Goal: Transaction & Acquisition: Obtain resource

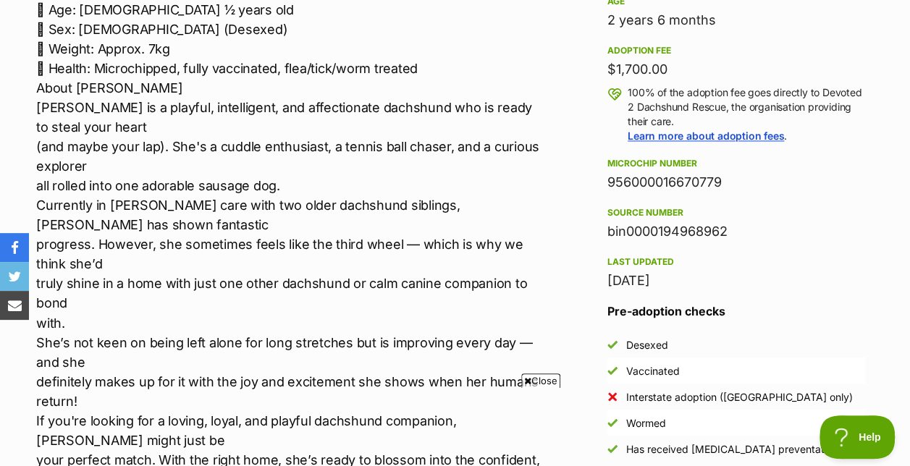
scroll to position [1051, 0]
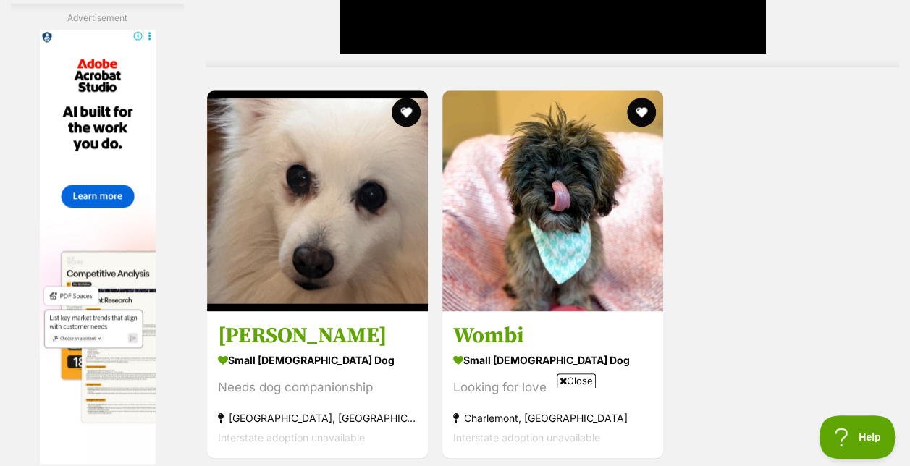
scroll to position [3457, 0]
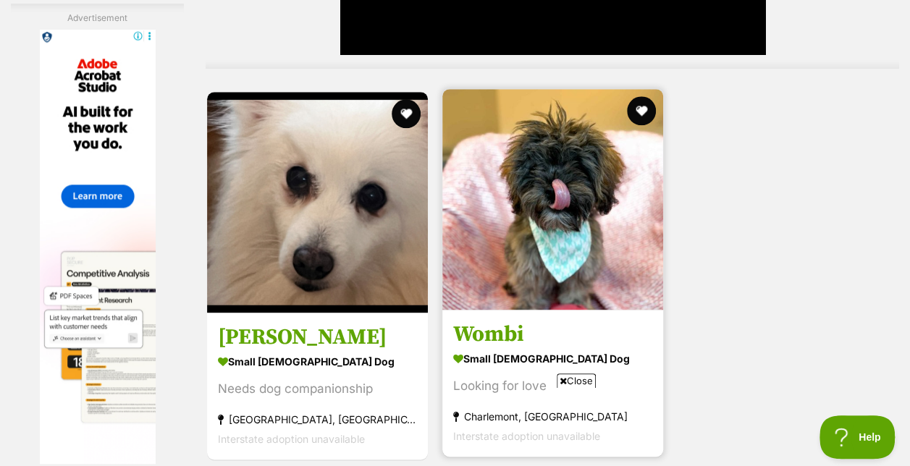
click at [569, 205] on img at bounding box center [552, 199] width 221 height 221
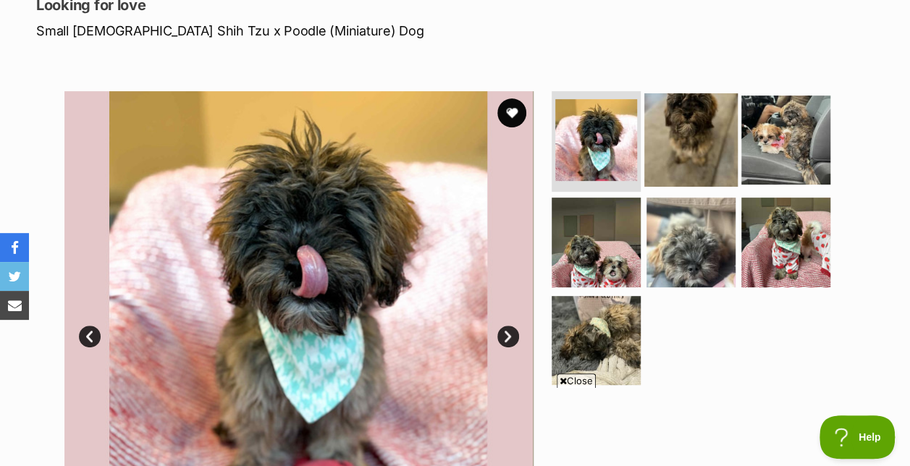
click at [704, 107] on img at bounding box center [690, 139] width 93 height 93
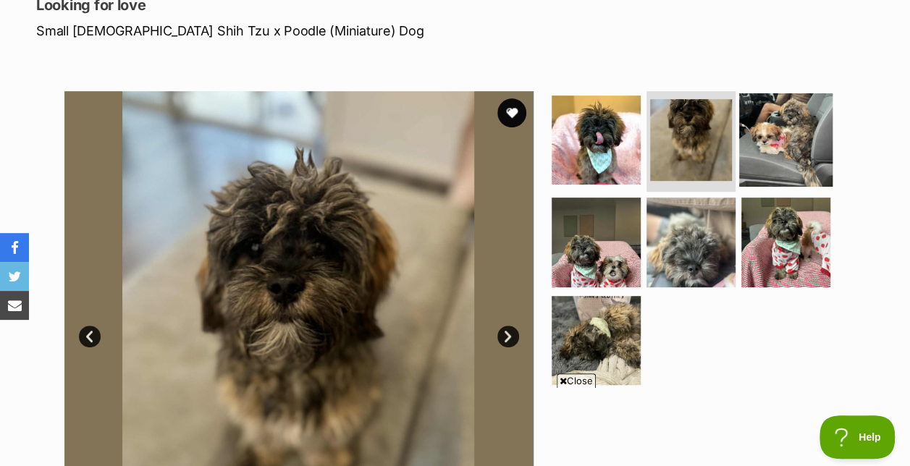
click at [791, 106] on img at bounding box center [785, 139] width 93 height 93
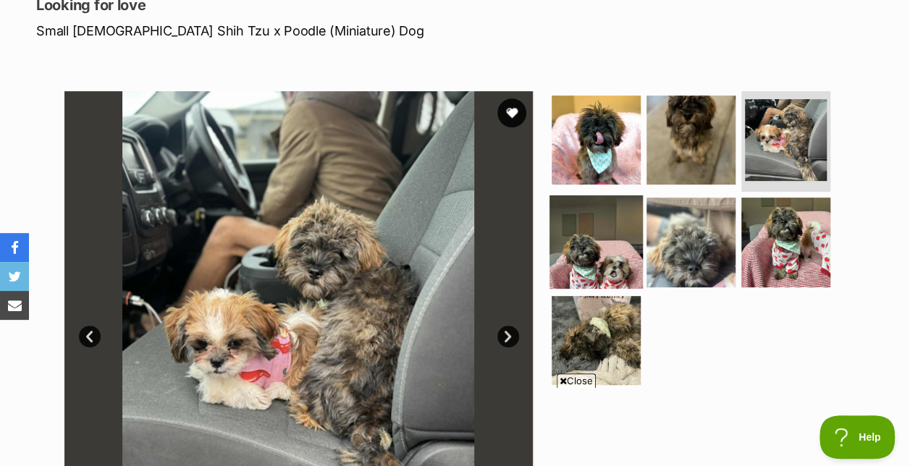
click at [604, 228] on img at bounding box center [595, 241] width 93 height 93
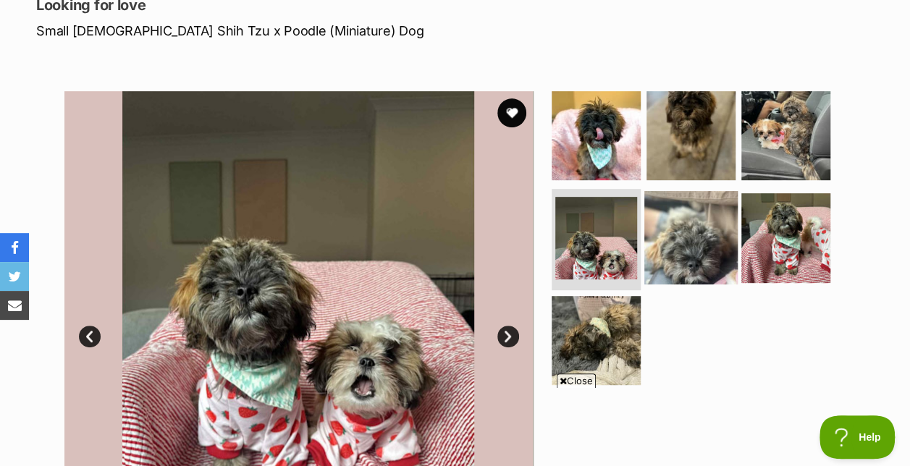
click at [715, 197] on img at bounding box center [690, 237] width 93 height 93
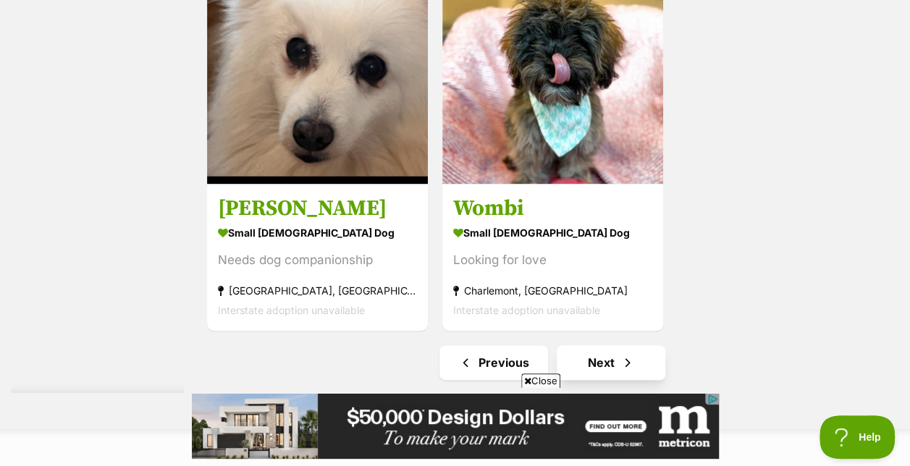
scroll to position [3589, 0]
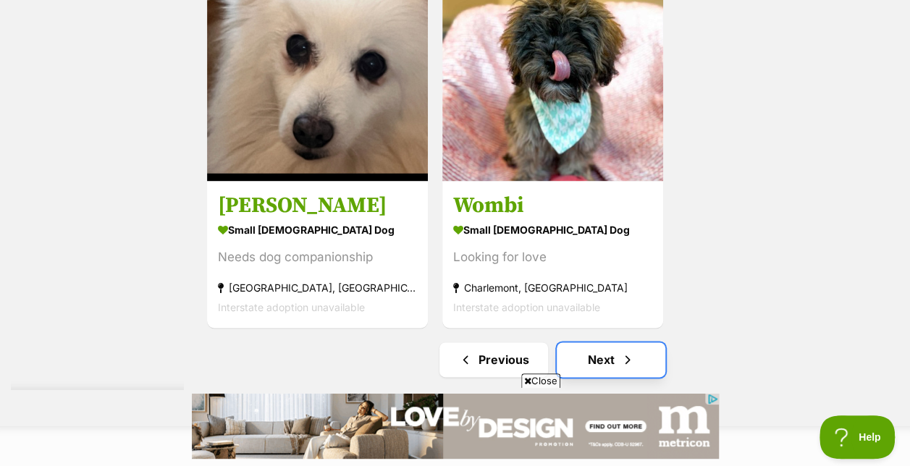
click at [610, 342] on link "Next" at bounding box center [611, 359] width 109 height 35
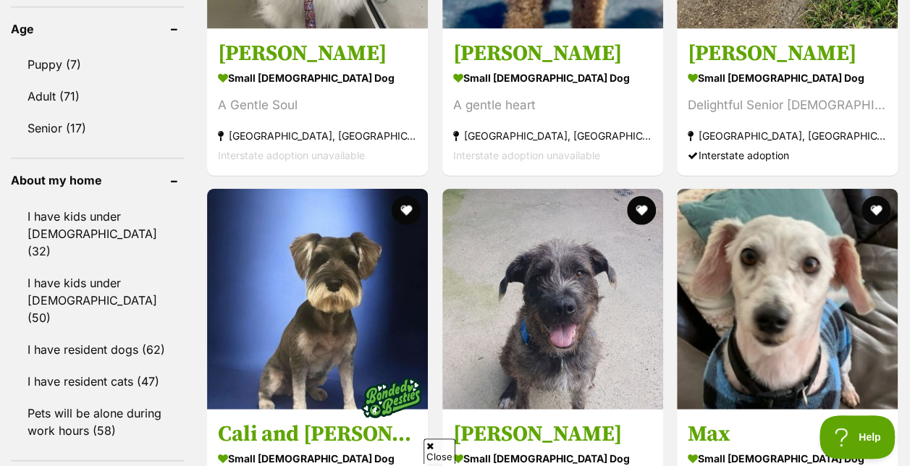
scroll to position [1648, 0]
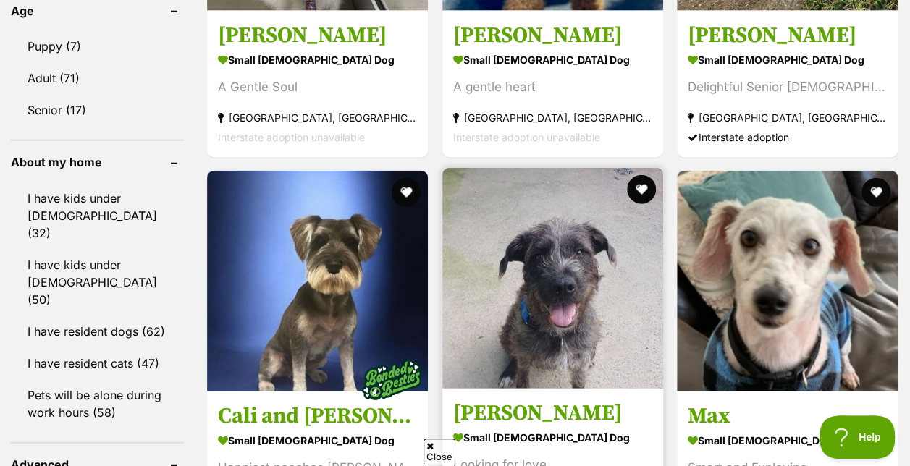
click at [581, 264] on img at bounding box center [552, 278] width 221 height 221
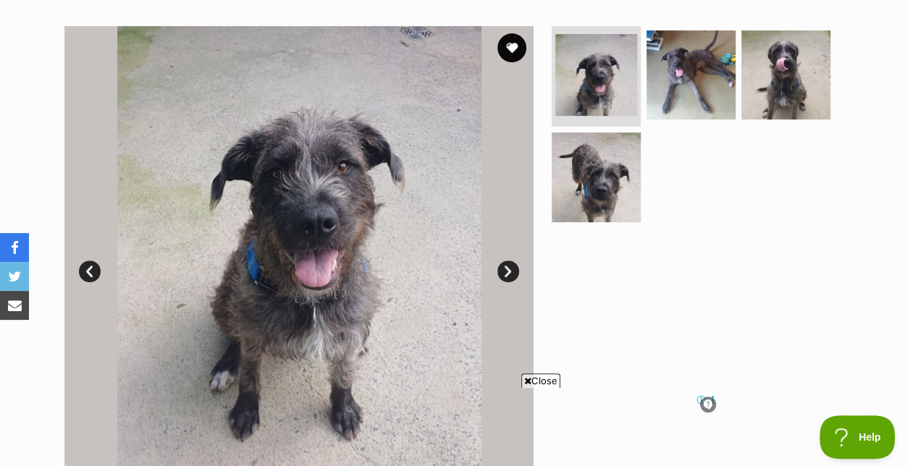
scroll to position [298, 0]
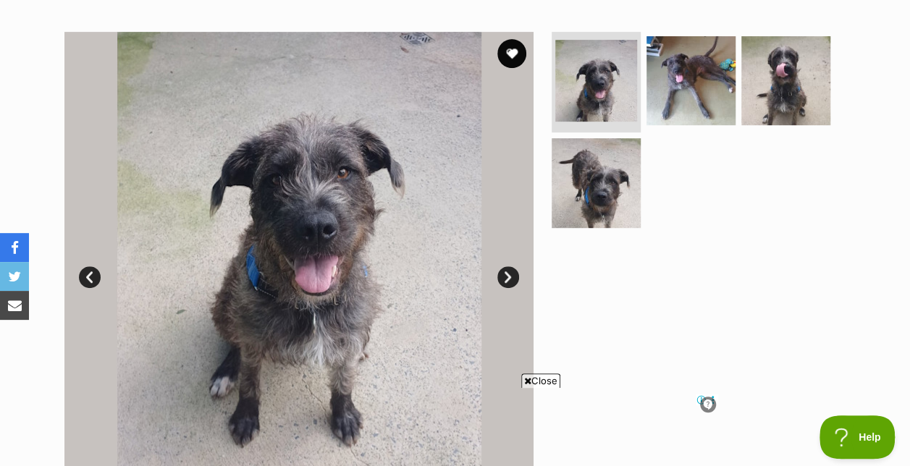
click at [505, 266] on link "Next" at bounding box center [508, 277] width 22 height 22
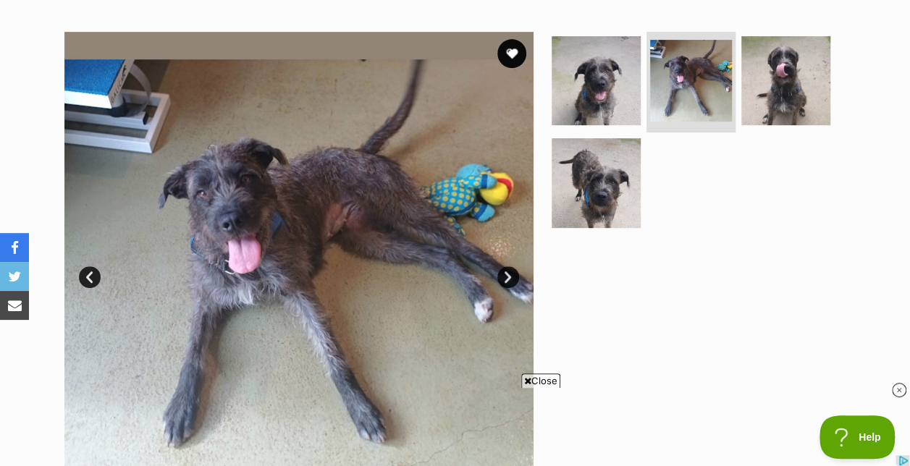
scroll to position [0, 0]
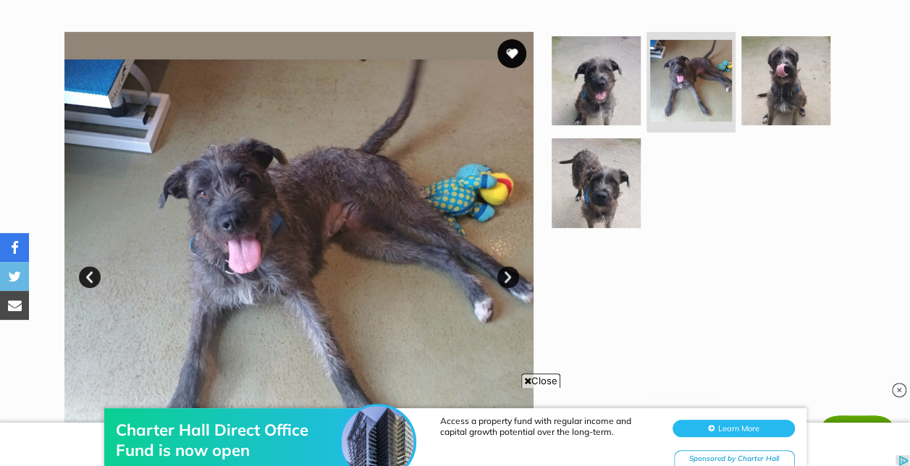
click at [510, 266] on link "Next" at bounding box center [508, 277] width 22 height 22
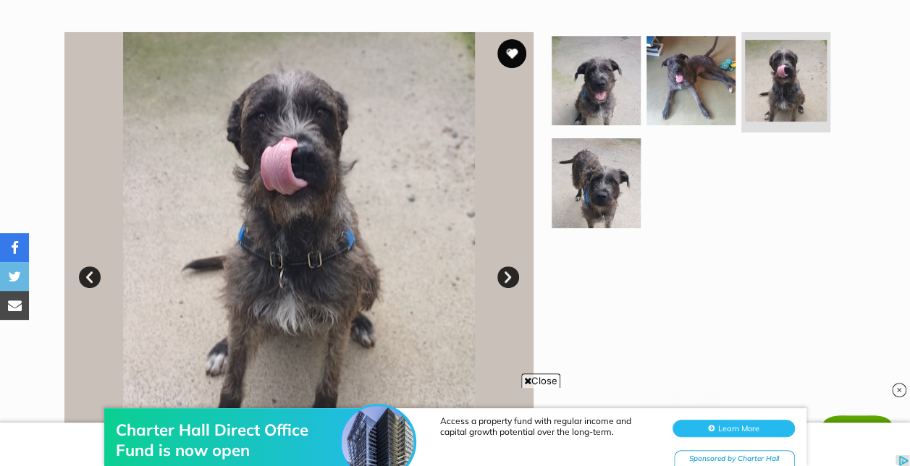
click at [507, 266] on link "Next" at bounding box center [508, 277] width 22 height 22
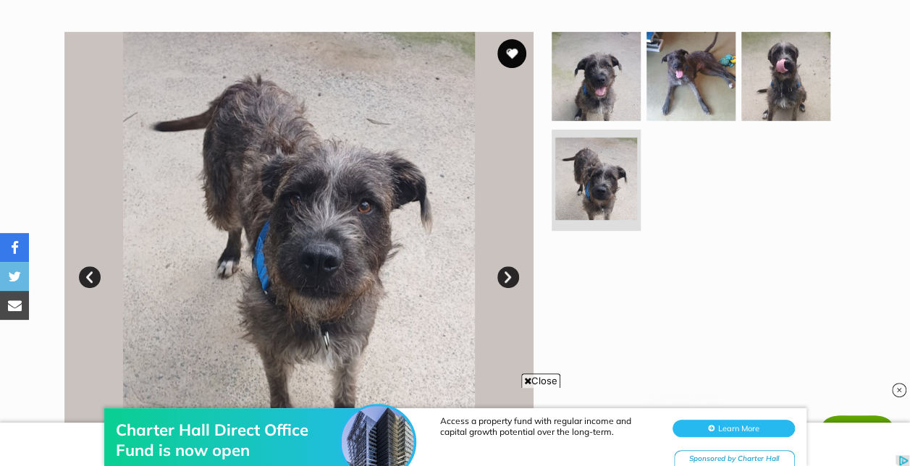
click at [512, 266] on link "Next" at bounding box center [508, 277] width 22 height 22
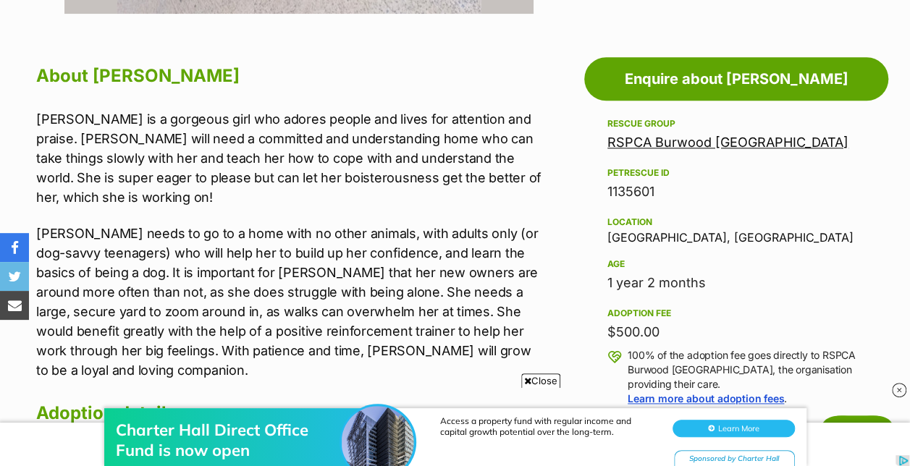
scroll to position [786, 0]
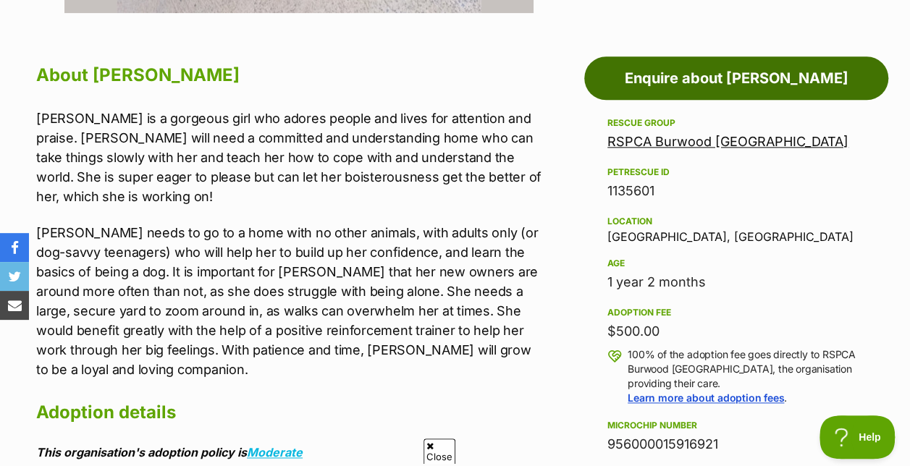
click at [712, 56] on link "Enquire about [PERSON_NAME]" at bounding box center [736, 77] width 304 height 43
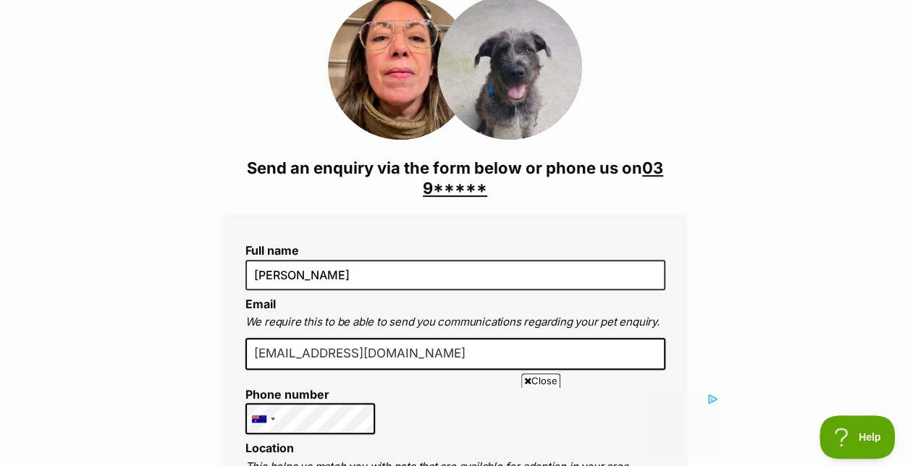
scroll to position [219, 0]
click at [660, 340] on li "julianordlinger@gmail.com" at bounding box center [455, 359] width 420 height 43
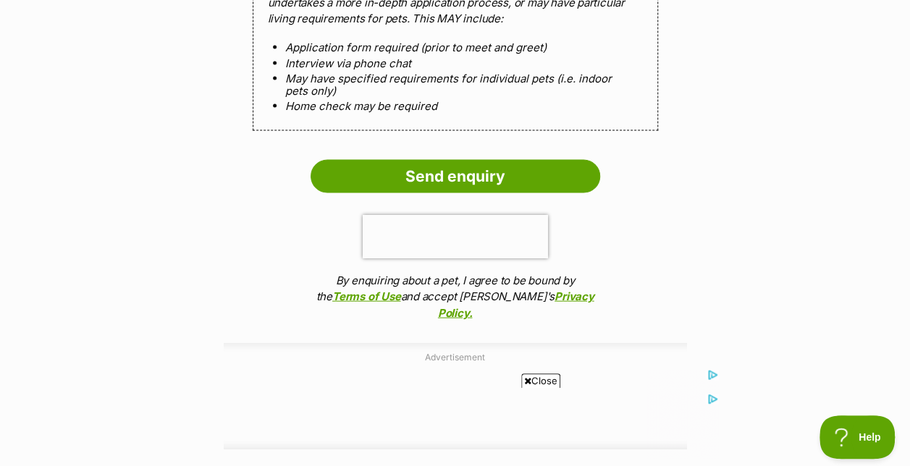
scroll to position [1497, 0]
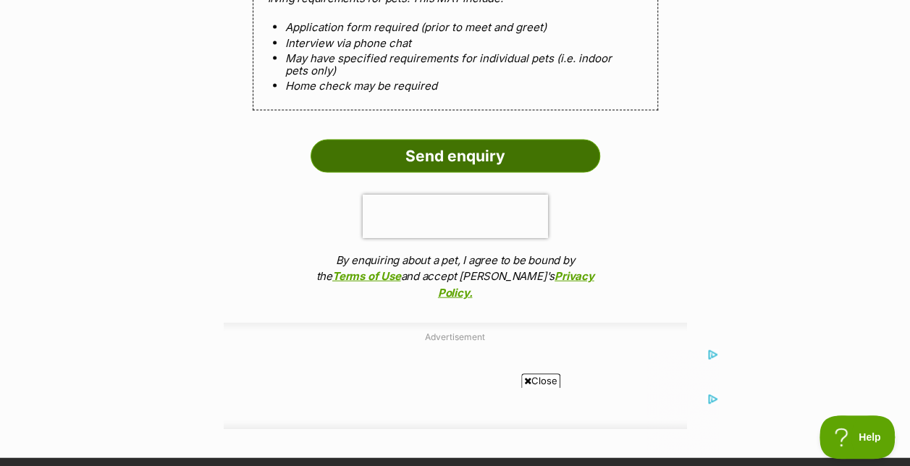
click at [437, 140] on input "Send enquiry" at bounding box center [456, 156] width 290 height 33
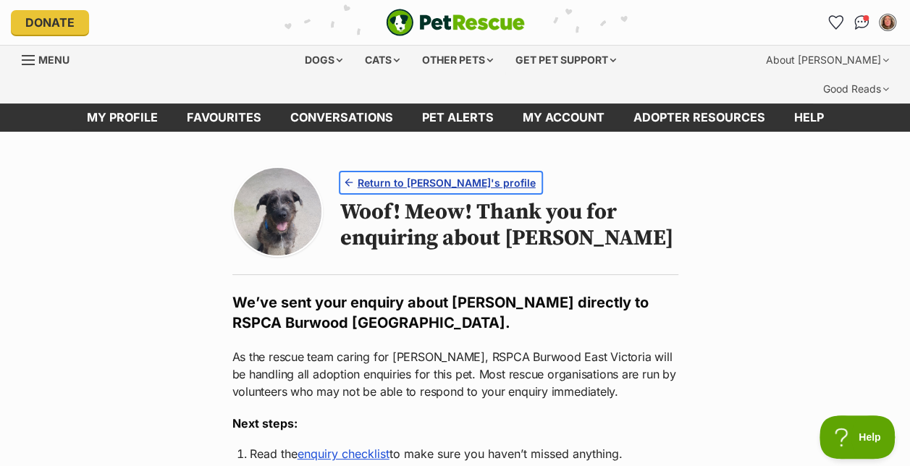
click at [428, 175] on span "Return to Sally's profile" at bounding box center [447, 182] width 178 height 15
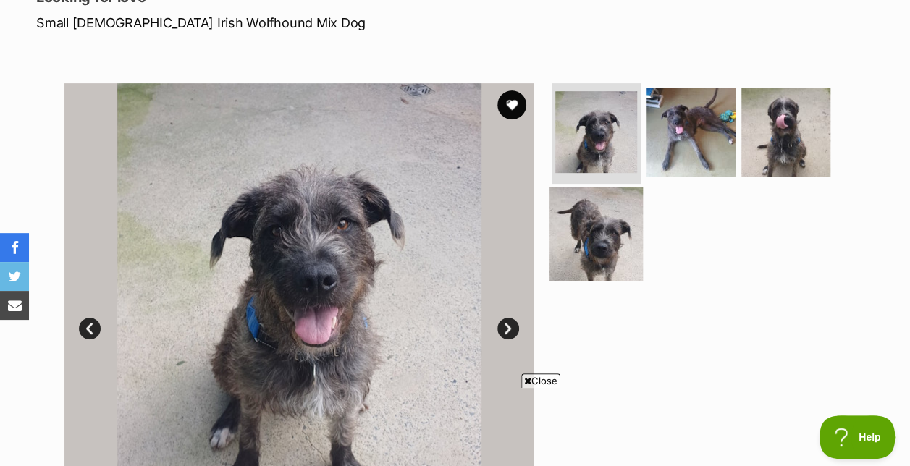
click at [596, 211] on img at bounding box center [595, 233] width 93 height 93
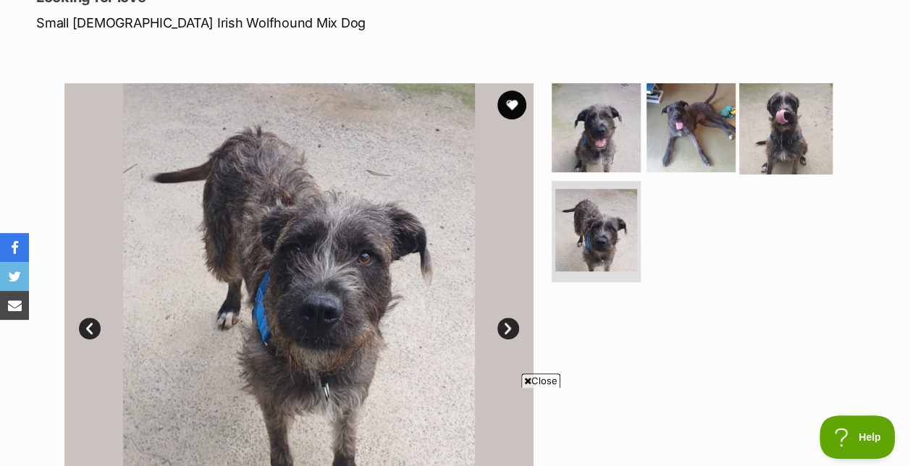
click at [782, 96] on img at bounding box center [785, 126] width 93 height 93
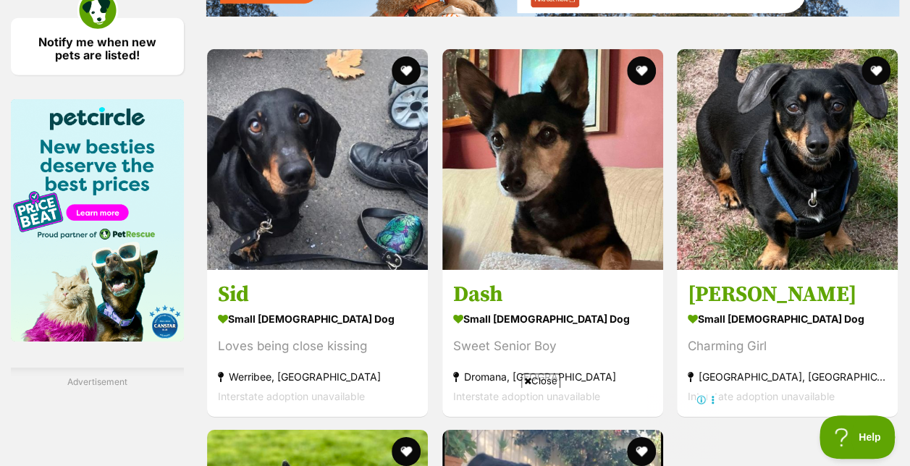
scroll to position [2293, 0]
